Goal: Check status: Check status

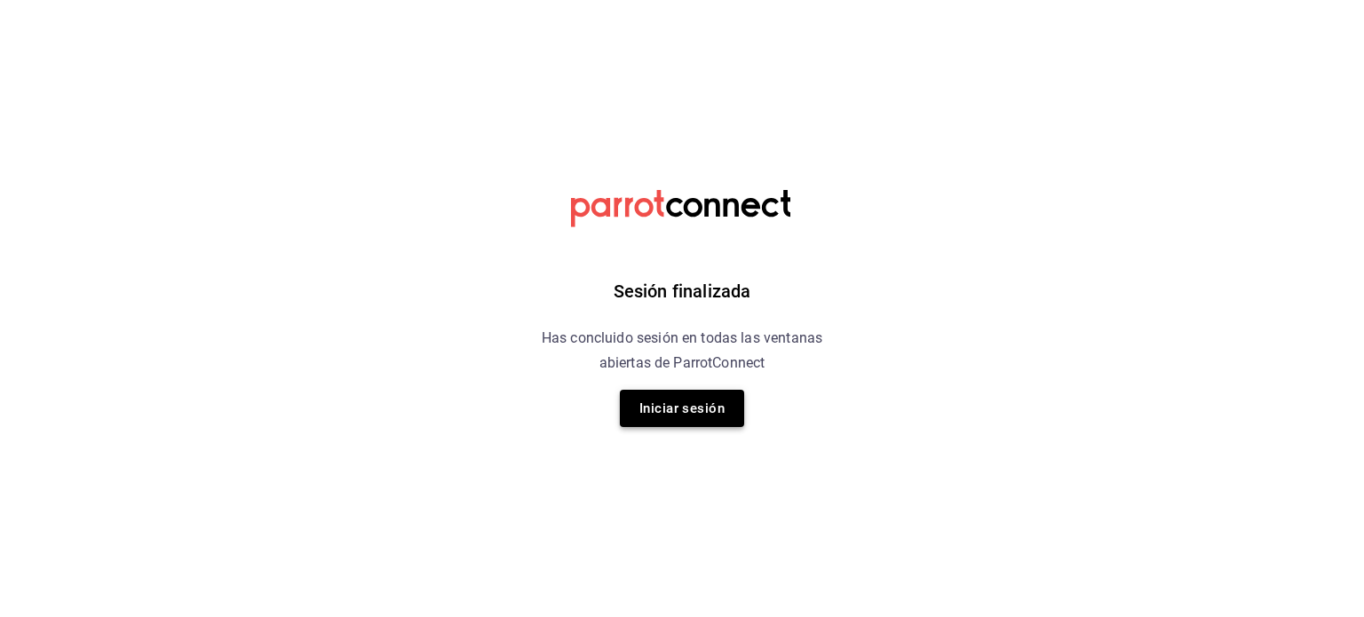
click at [717, 409] on button "Iniciar sesión" at bounding box center [682, 408] width 124 height 37
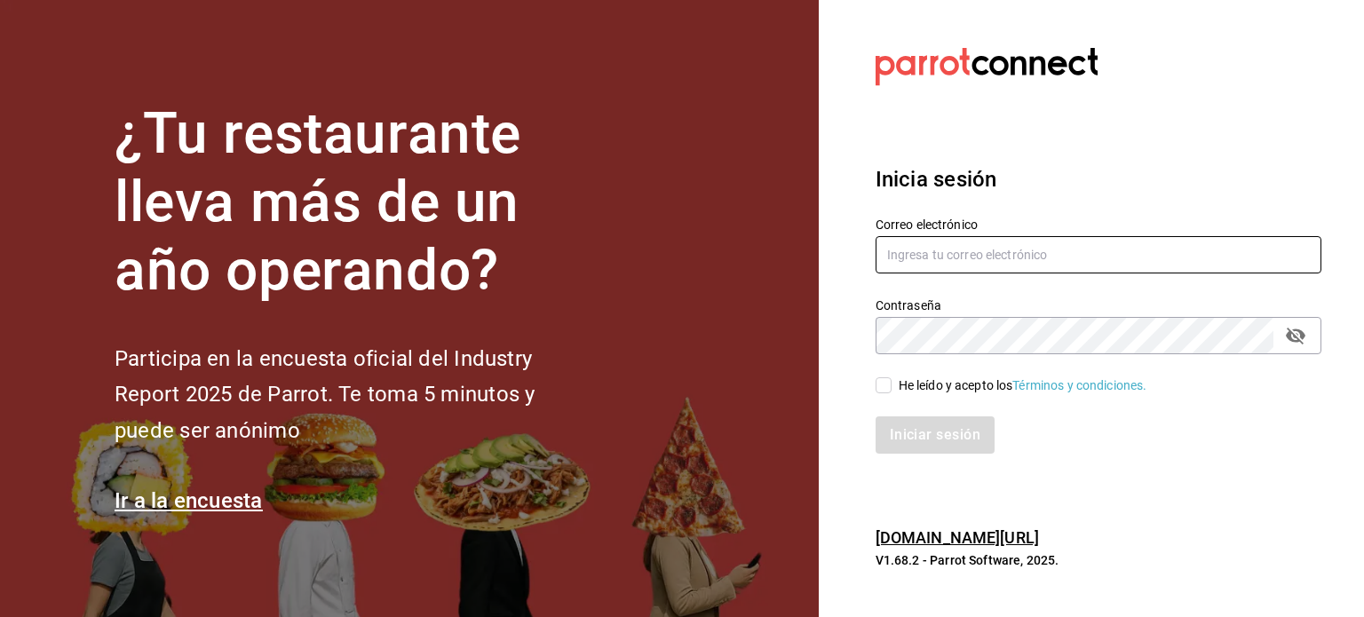
type input "[EMAIL_ADDRESS][DOMAIN_NAME]"
click at [884, 383] on input "He leído y acepto los Términos y condiciones." at bounding box center [884, 385] width 16 height 16
checkbox input "true"
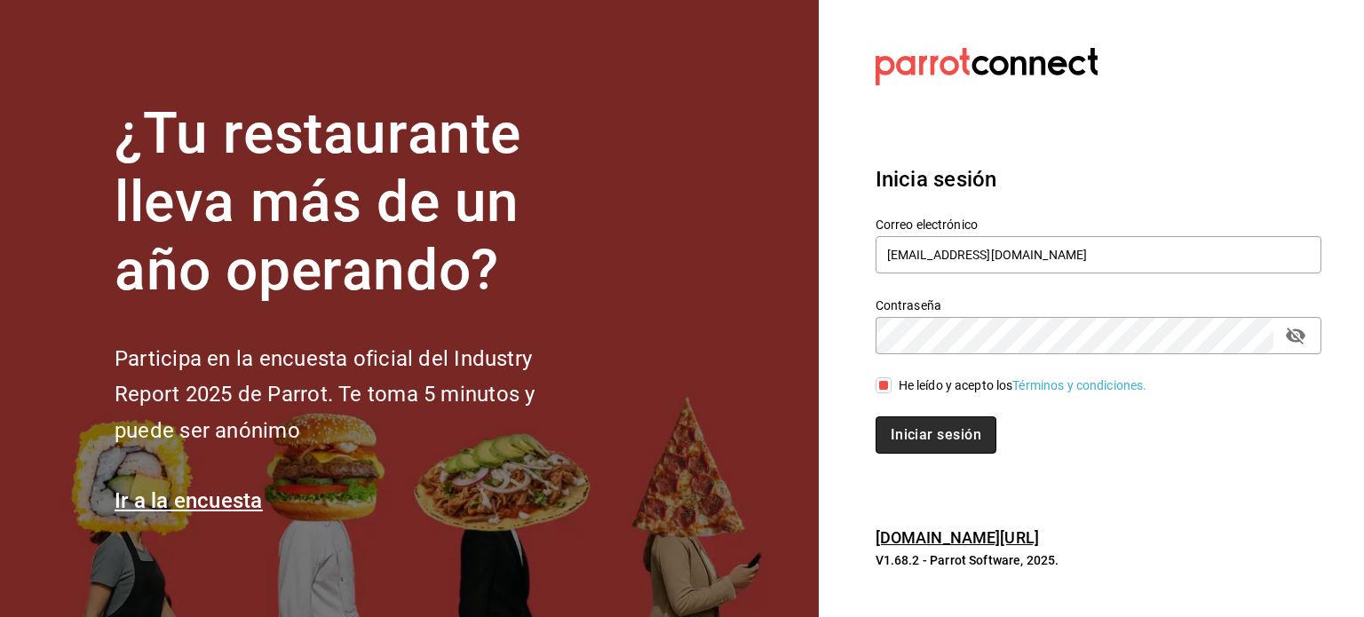
click at [949, 441] on button "Iniciar sesión" at bounding box center [936, 435] width 121 height 37
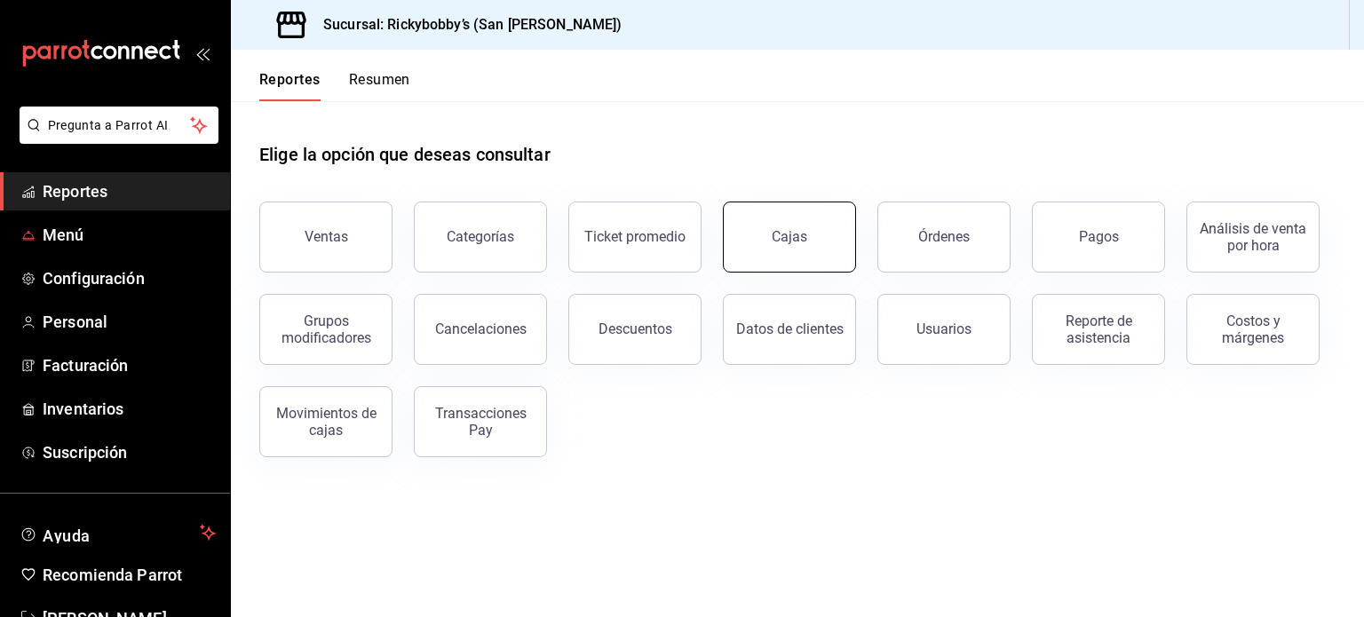
click at [798, 238] on div "Cajas" at bounding box center [790, 236] width 36 height 17
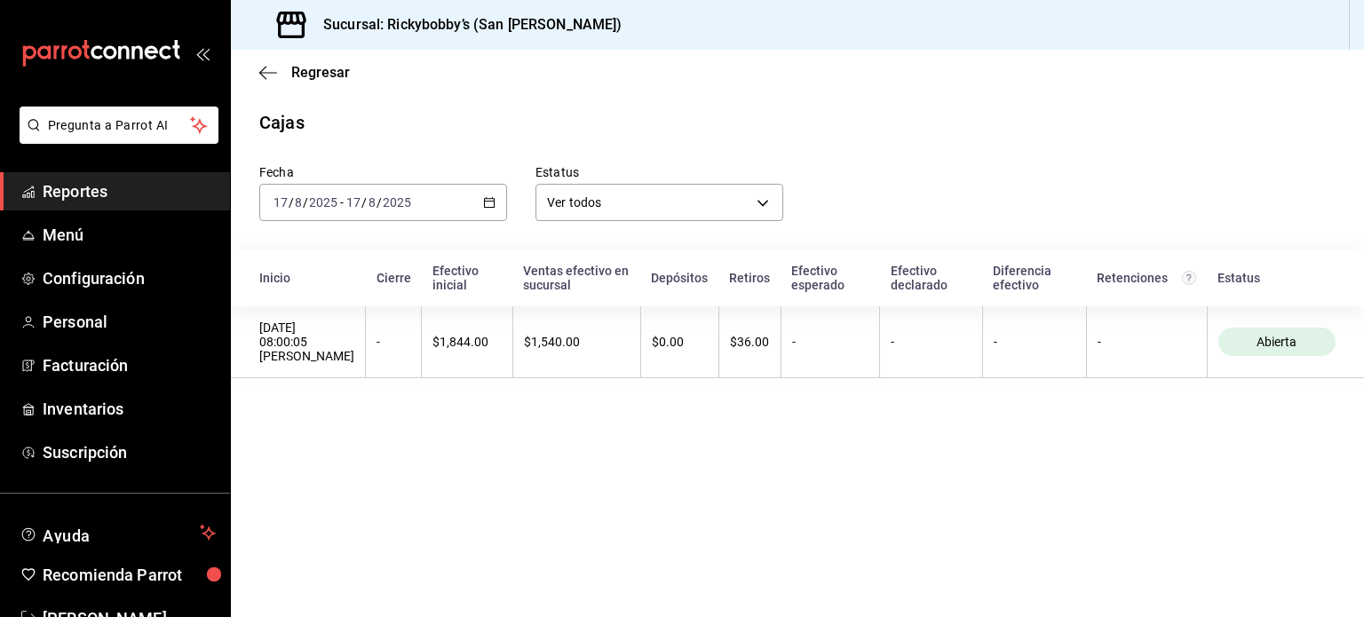
click at [498, 202] on div "[DATE] [DATE] - [DATE] [DATE]" at bounding box center [383, 202] width 248 height 37
click at [484, 198] on icon "button" at bounding box center [489, 202] width 12 height 12
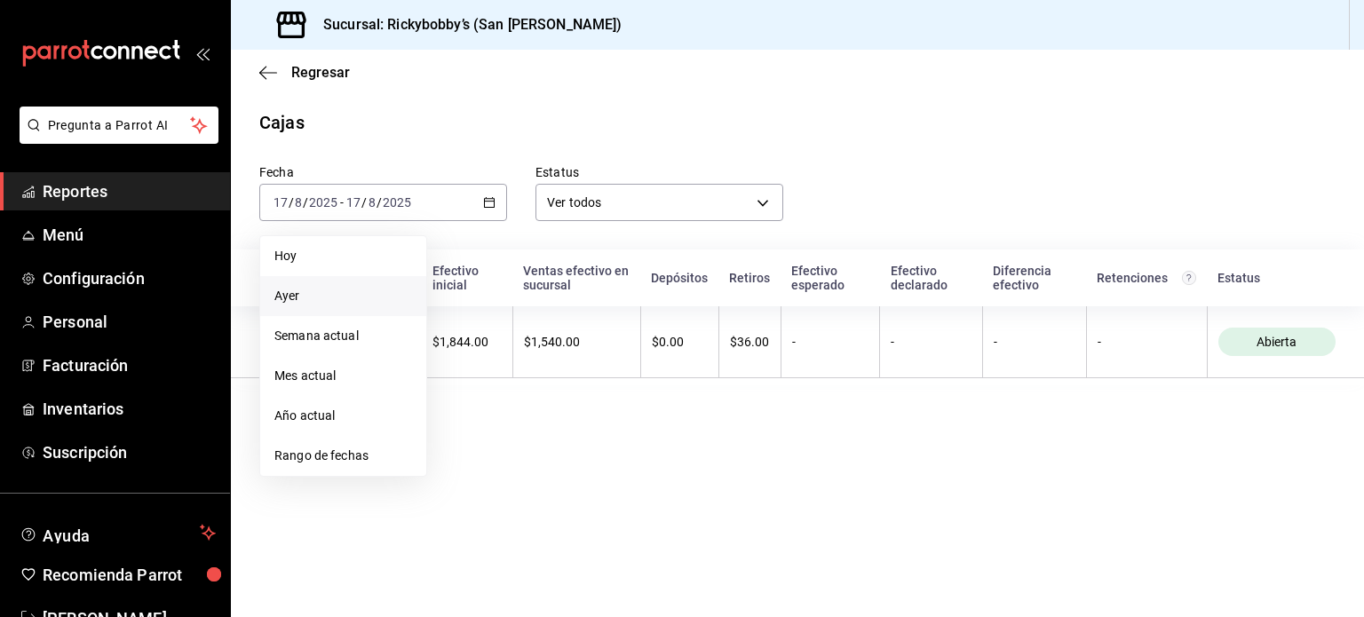
click at [296, 298] on span "Ayer" at bounding box center [343, 296] width 138 height 19
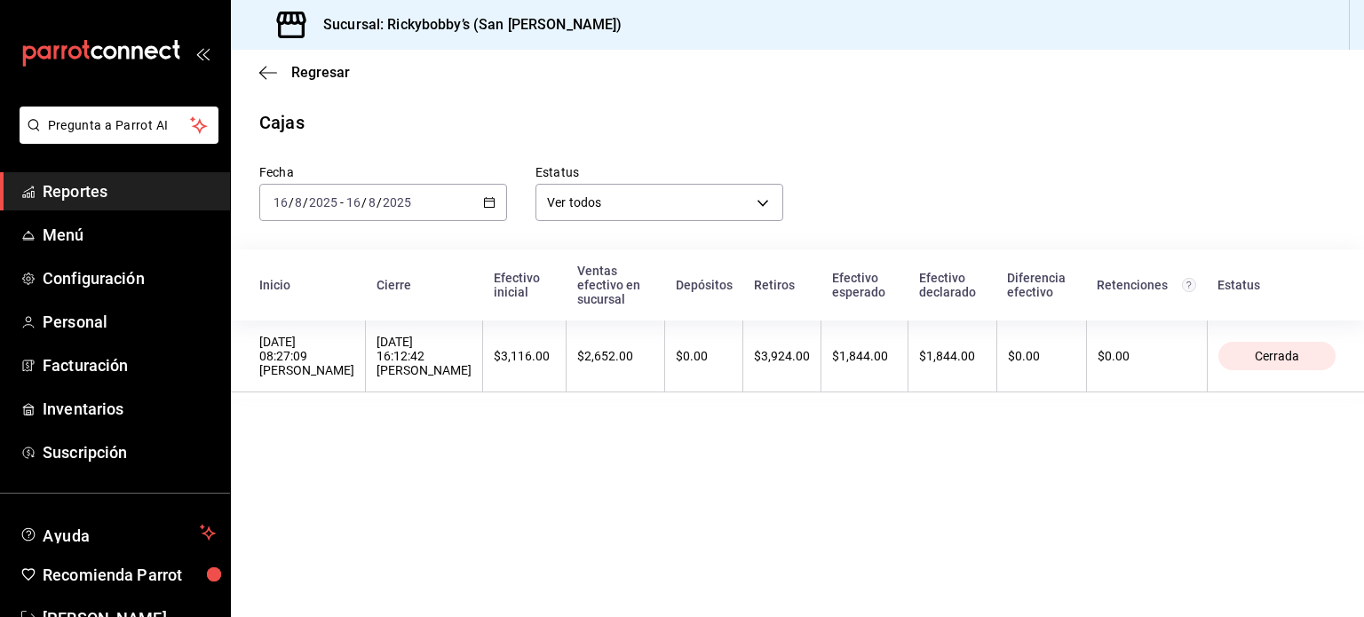
click at [1063, 155] on div "Fecha 2025-08-16 16 / 8 / 2025 - 2025-08-16 16 / 8 / 2025 Estatus Ver todos ALL" at bounding box center [783, 178] width 1105 height 85
